Goal: Check status: Check status

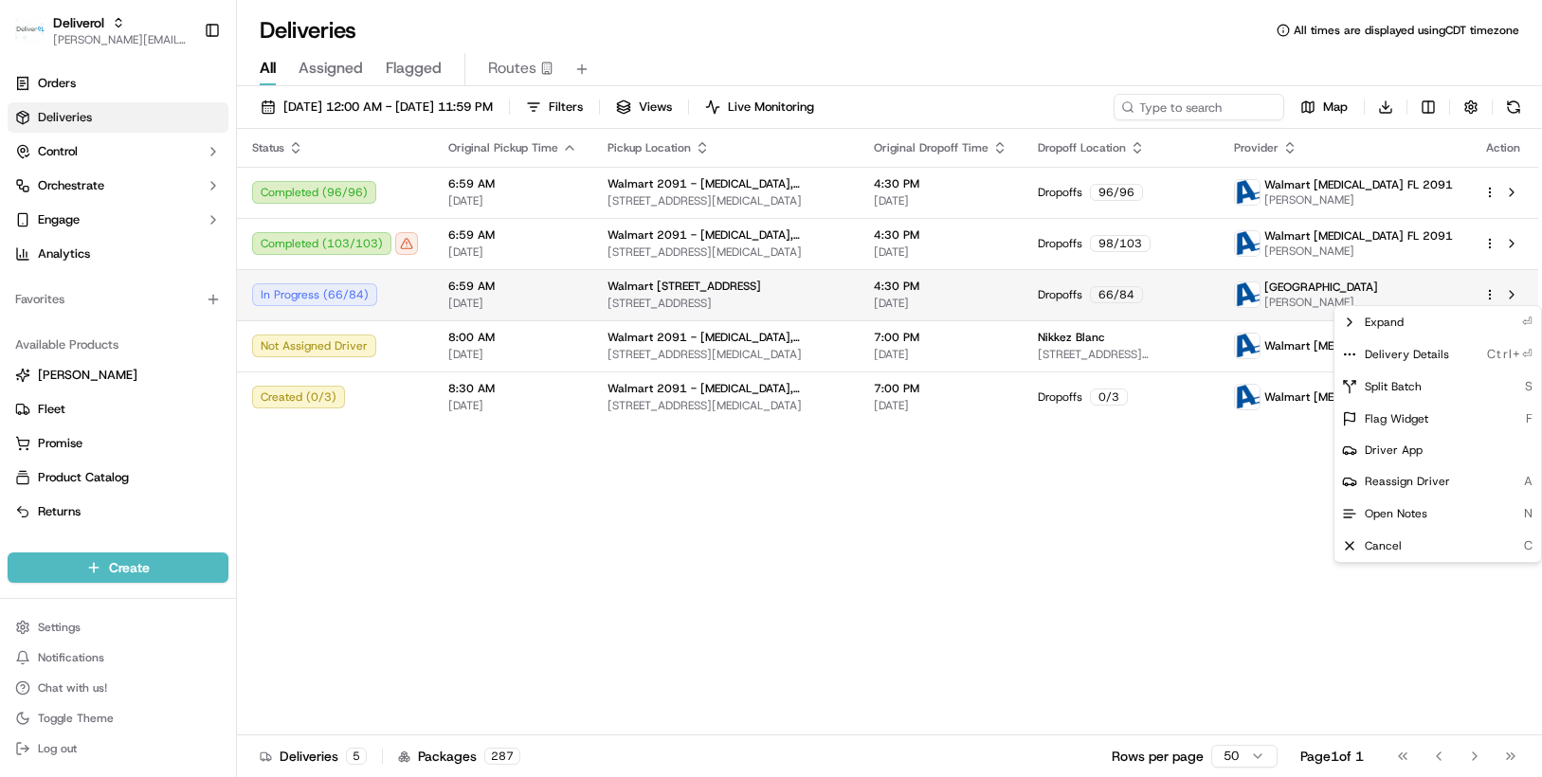
click at [1488, 293] on html "Deliverol [PERSON_NAME][EMAIL_ADDRESS][PERSON_NAME][DOMAIN_NAME] Toggle Sidebar…" at bounding box center [771, 388] width 1542 height 777
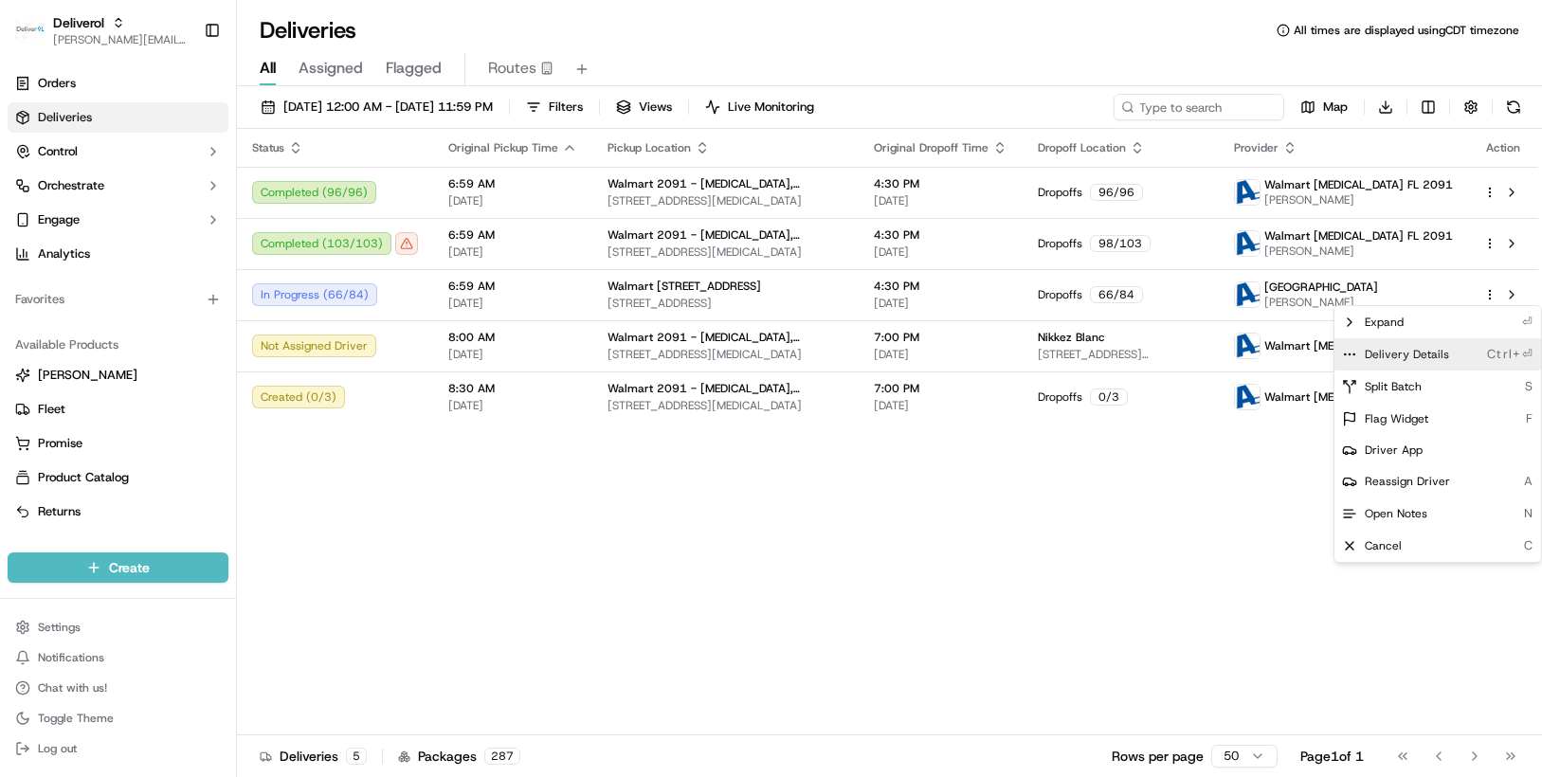
click at [1396, 350] on span "Delivery Details" at bounding box center [1407, 354] width 84 height 15
click at [367, 233] on html "Deliverol [PERSON_NAME][EMAIL_ADDRESS][PERSON_NAME][DOMAIN_NAME] Toggle Sidebar…" at bounding box center [771, 388] width 1542 height 777
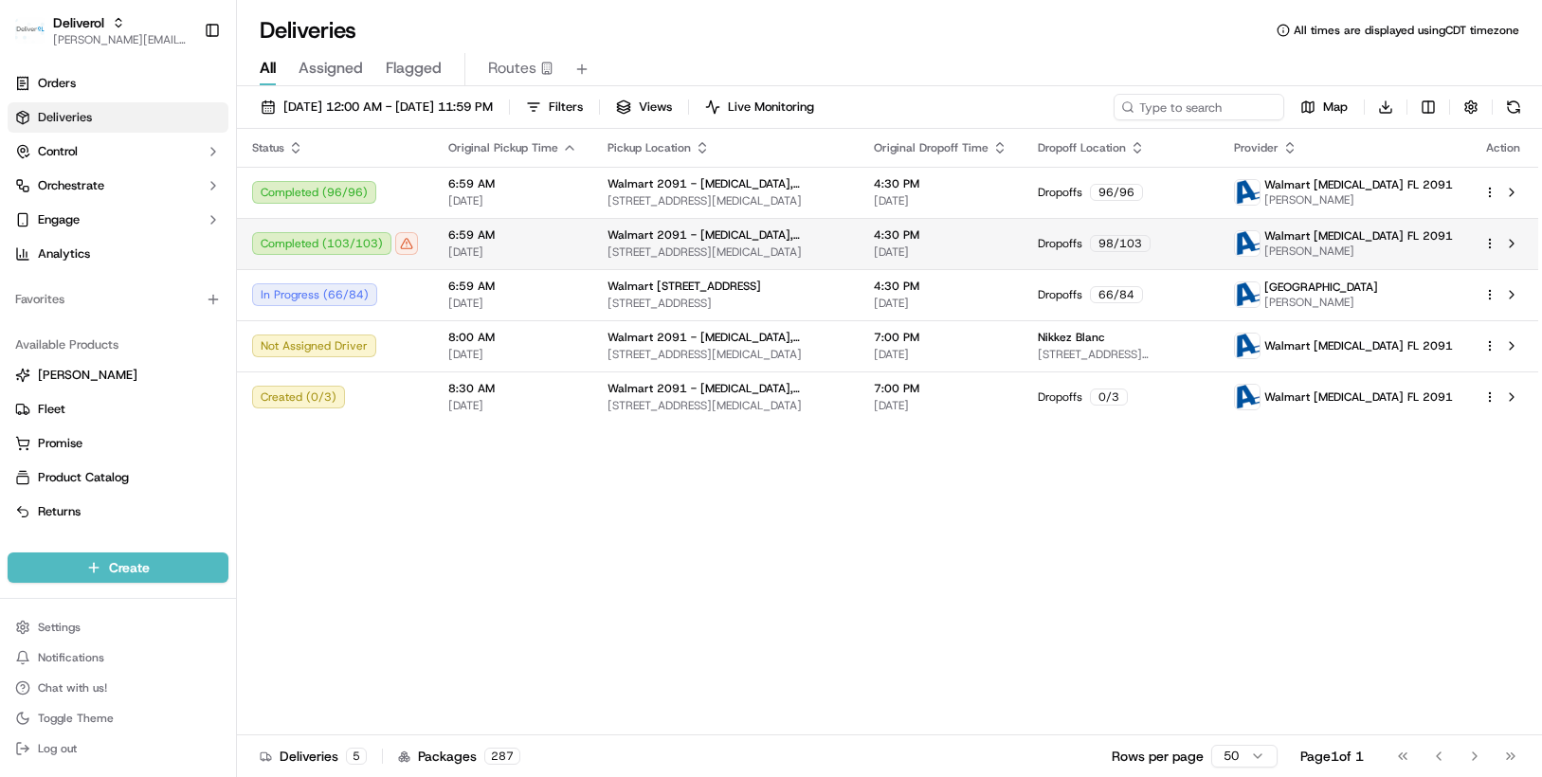
click at [1485, 245] on html "Deliverol [PERSON_NAME][EMAIL_ADDRESS][PERSON_NAME][DOMAIN_NAME] Toggle Sidebar…" at bounding box center [771, 388] width 1542 height 777
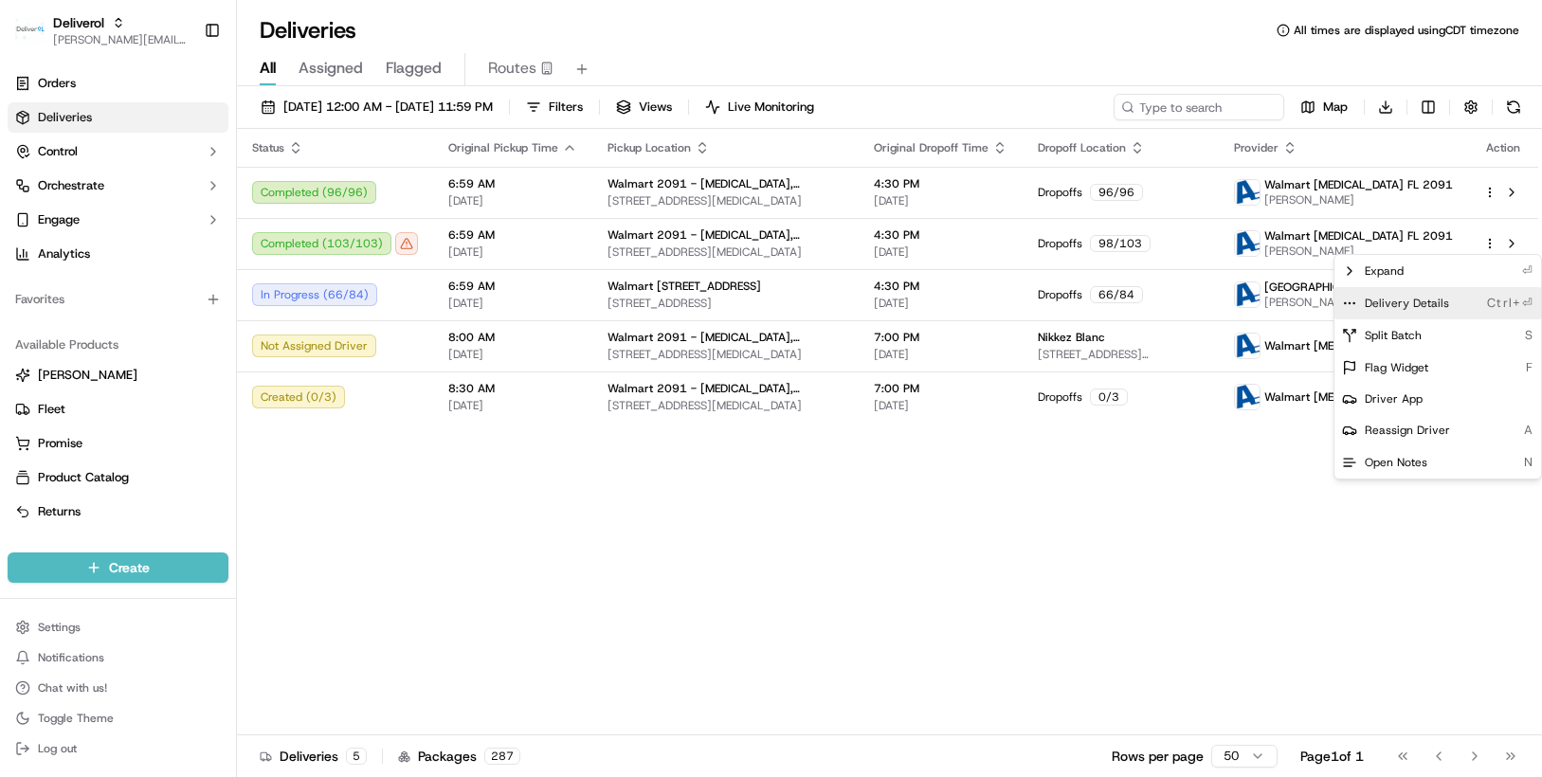
click at [1429, 294] on div "Delivery Details Ctrl+⏎" at bounding box center [1437, 303] width 207 height 32
